Goal: Task Accomplishment & Management: Use online tool/utility

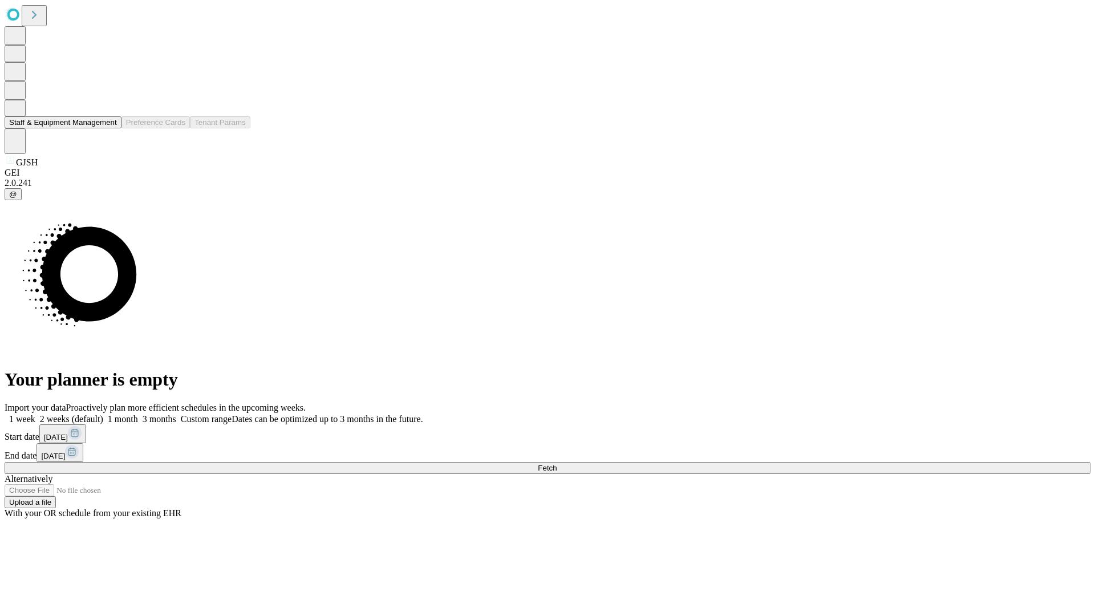
click at [109, 128] on button "Staff & Equipment Management" at bounding box center [63, 122] width 117 height 12
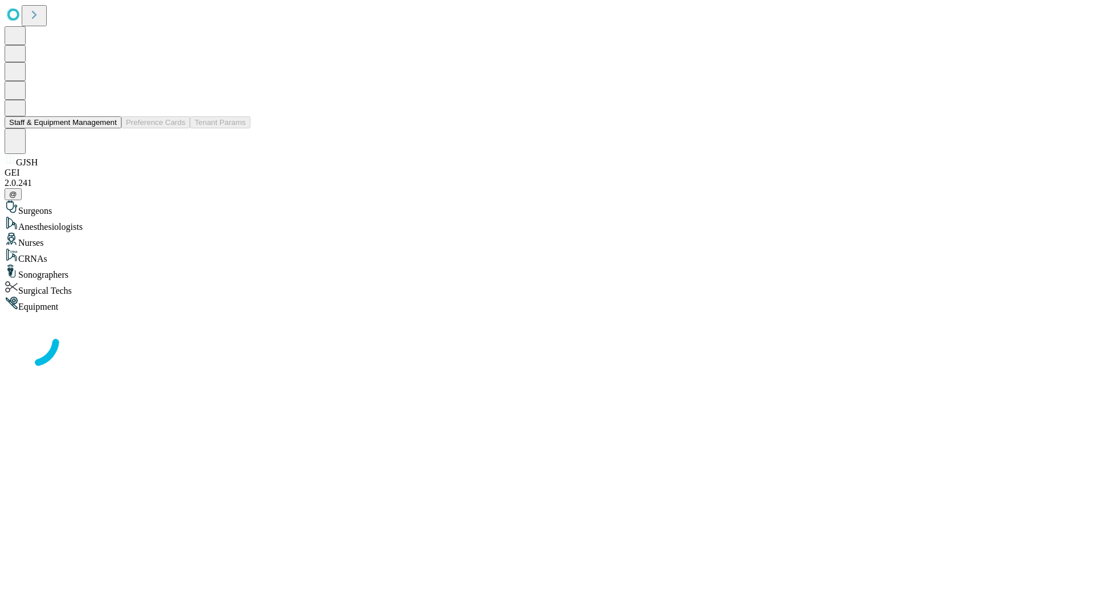
click at [109, 128] on button "Staff & Equipment Management" at bounding box center [63, 122] width 117 height 12
